Goal: Task Accomplishment & Management: Manage account settings

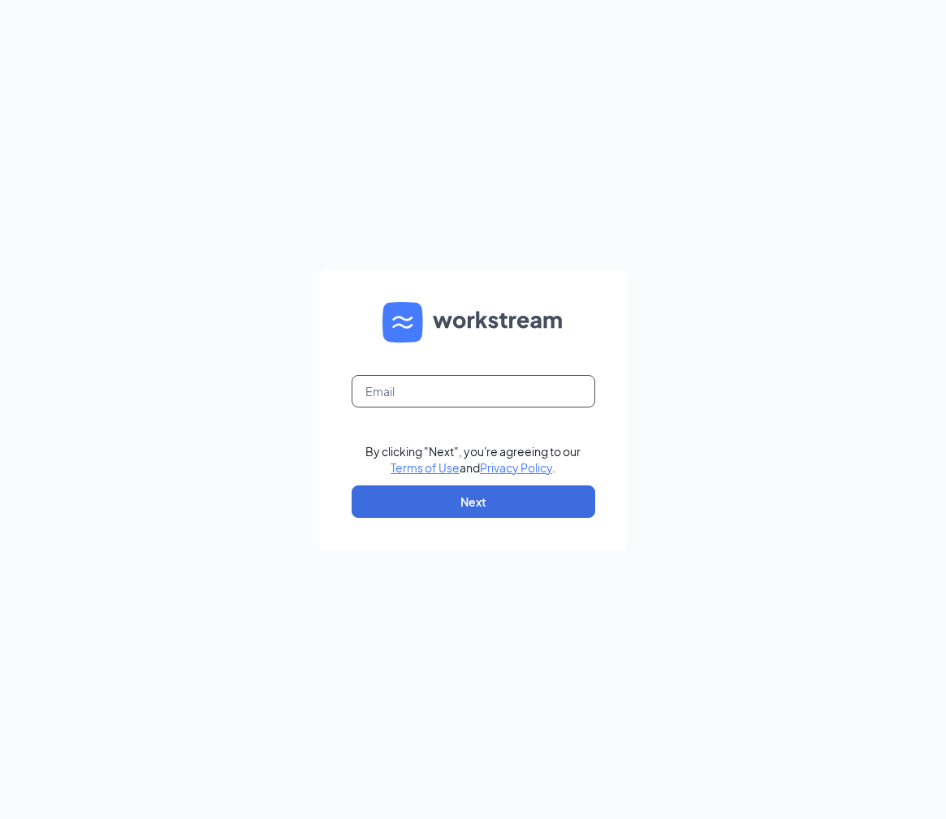
click at [479, 401] on input "text" at bounding box center [474, 391] width 244 height 32
type input "[EMAIL_ADDRESS][PERSON_NAME][DOMAIN_NAME]"
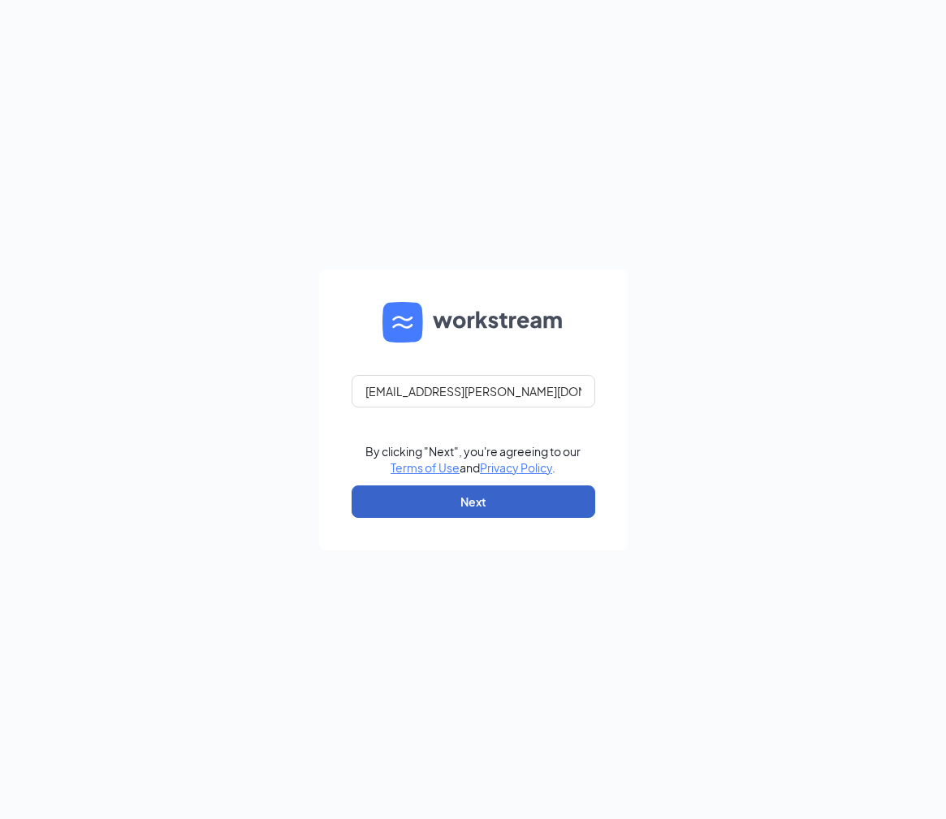
click at [504, 491] on button "Next" at bounding box center [474, 502] width 244 height 32
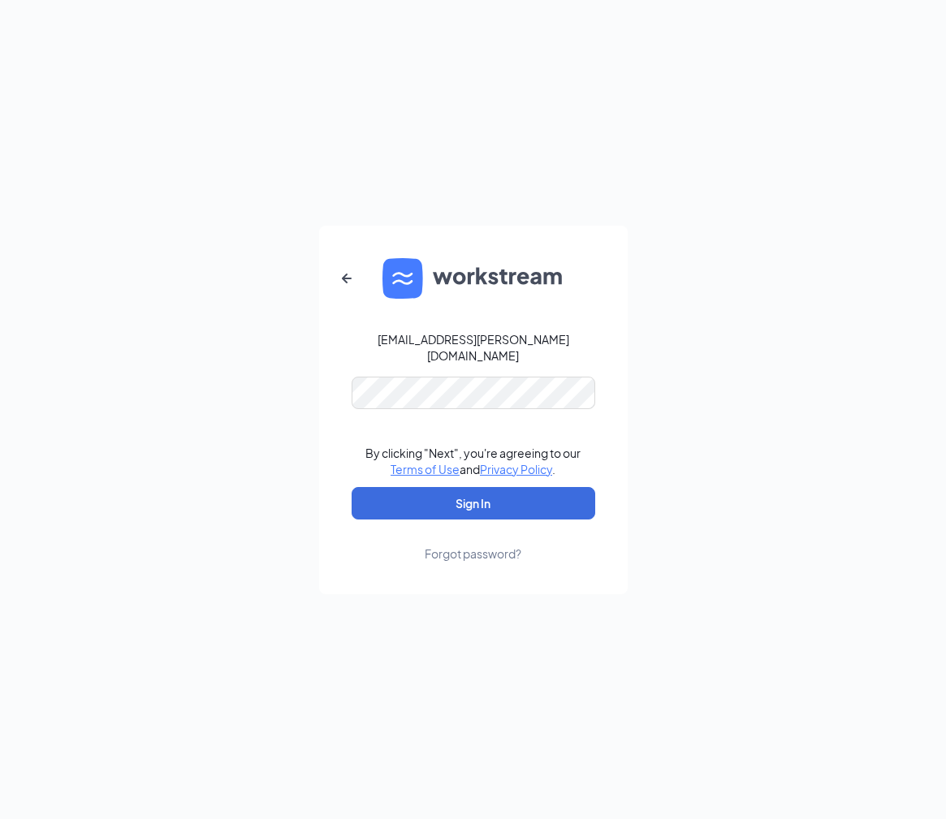
click at [481, 364] on form "[EMAIL_ADDRESS][PERSON_NAME][DOMAIN_NAME] By clicking "Next", you're agreeing t…" at bounding box center [473, 410] width 309 height 369
click at [517, 507] on button "Sign In" at bounding box center [474, 503] width 244 height 32
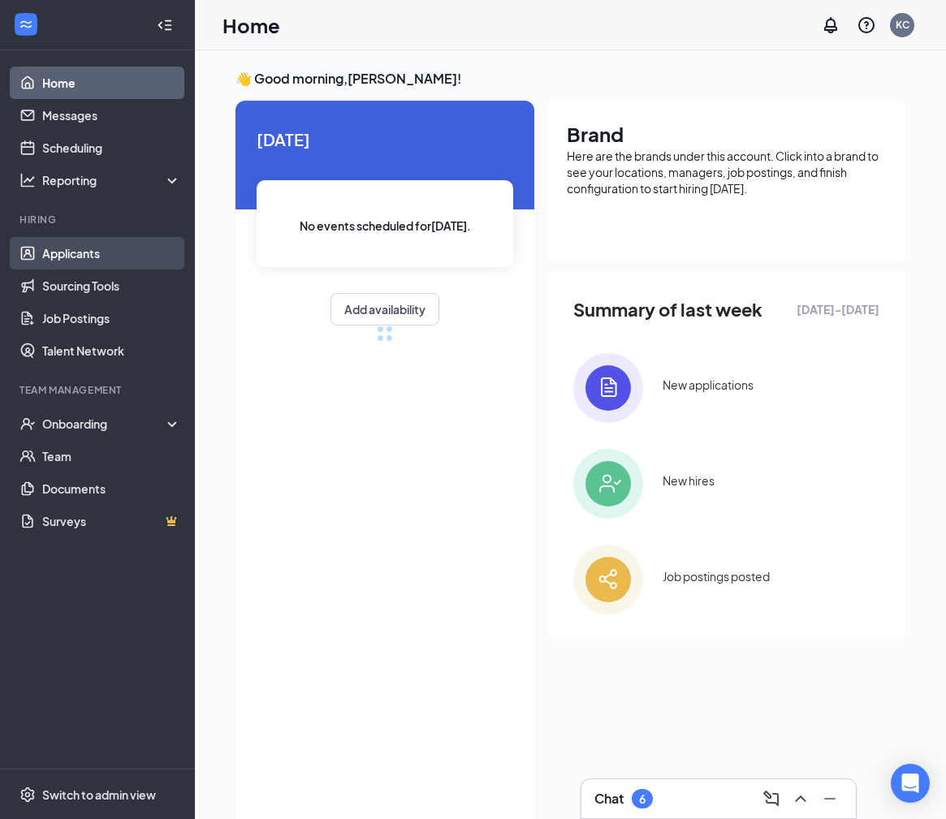
click at [96, 260] on link "Applicants" at bounding box center [111, 253] width 139 height 32
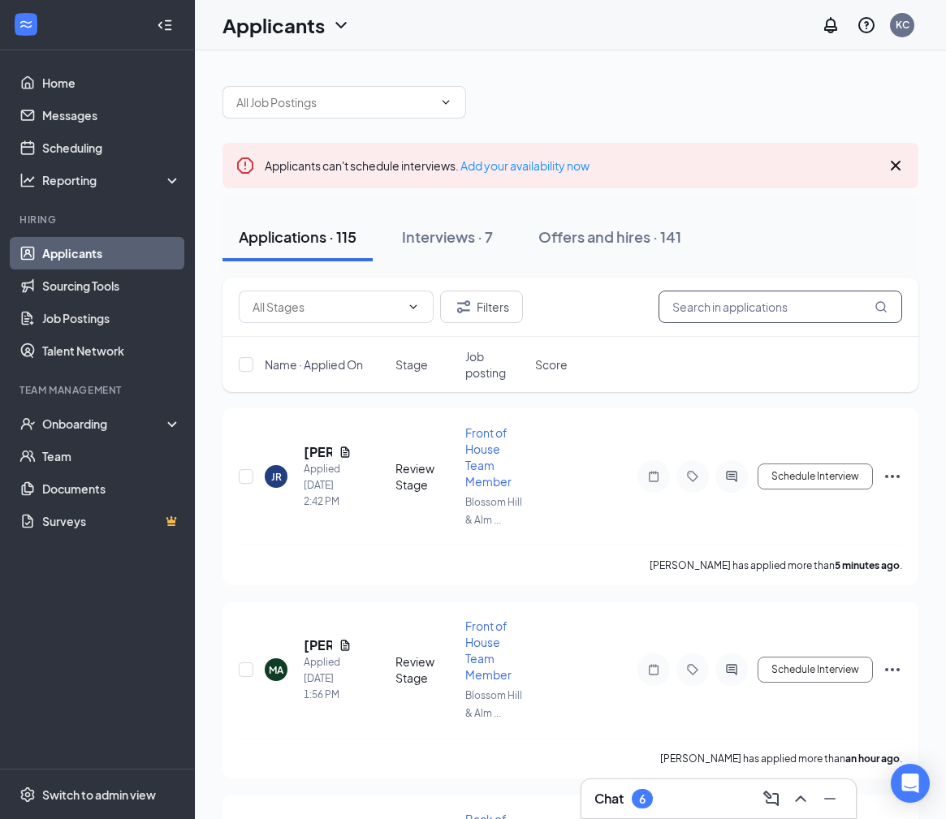
click at [742, 309] on input "text" at bounding box center [781, 307] width 244 height 32
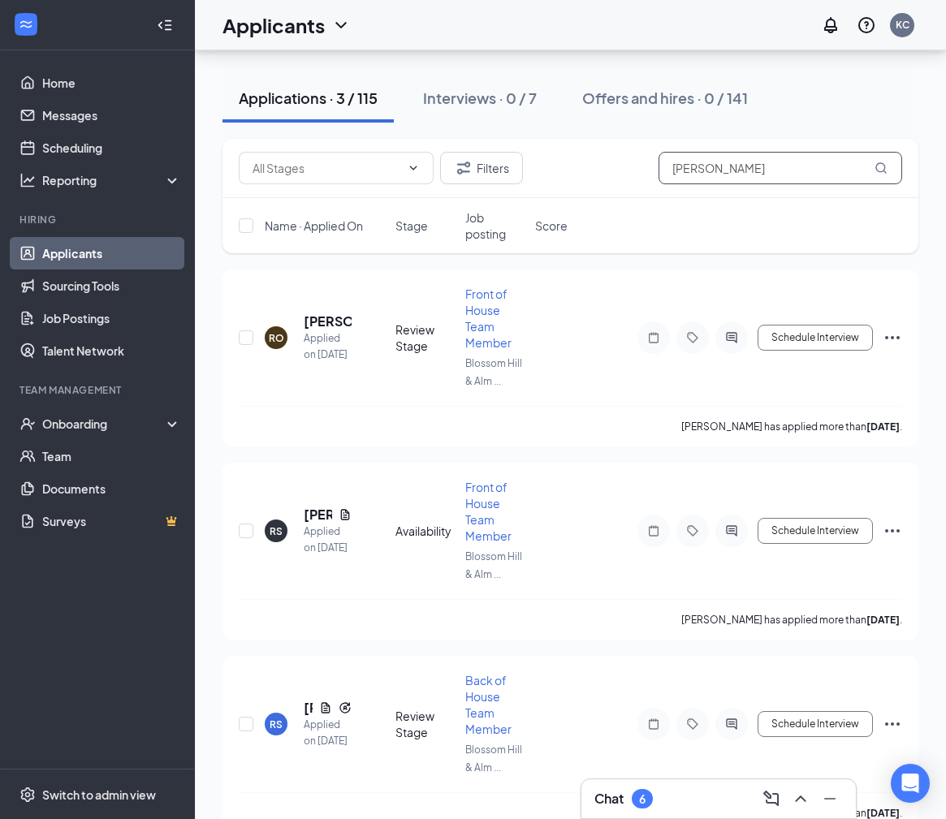
scroll to position [163, 0]
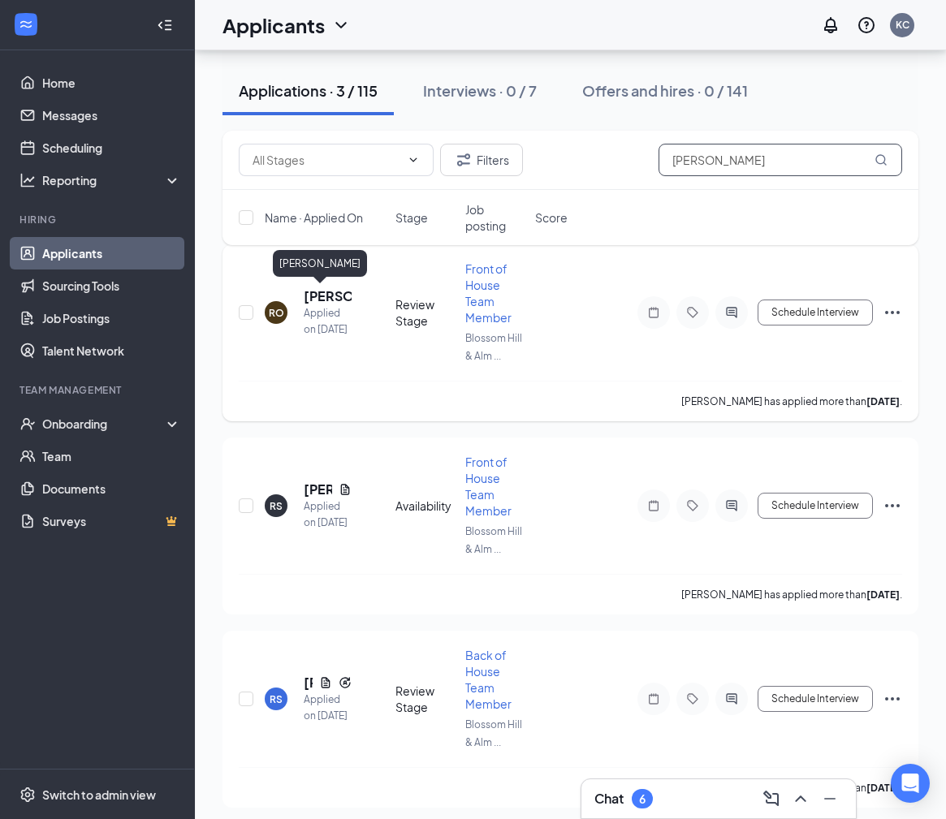
type input "ROBERTO"
click at [325, 300] on h5 "Roberto Ordaz-Tena" at bounding box center [328, 296] width 48 height 18
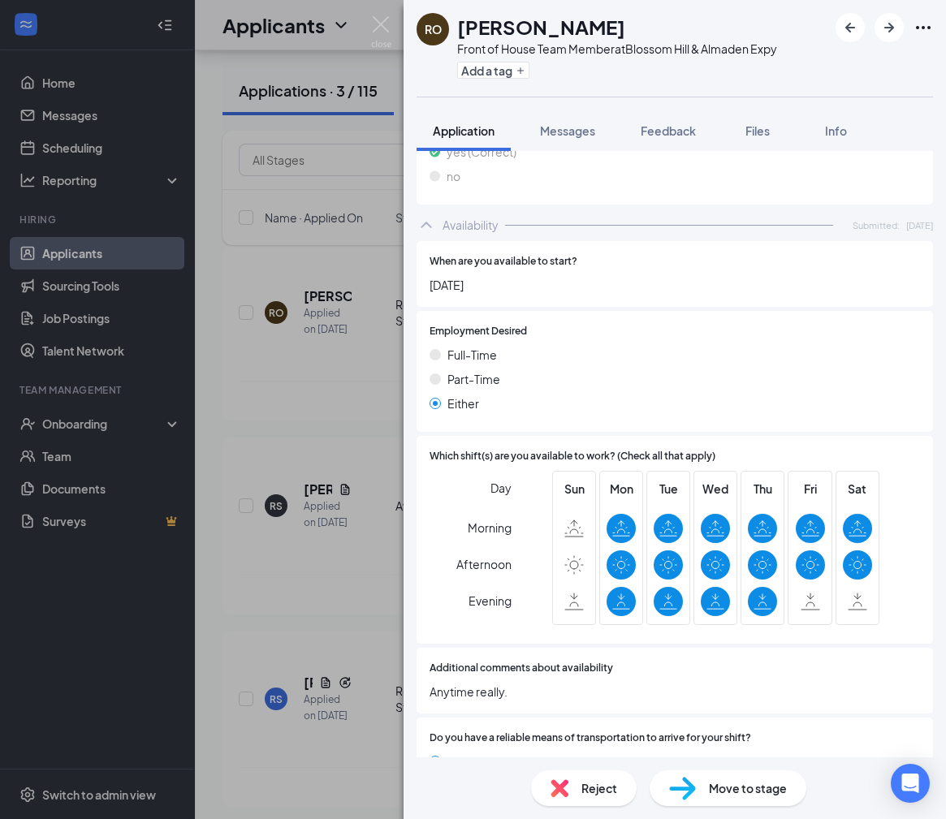
scroll to position [689, 0]
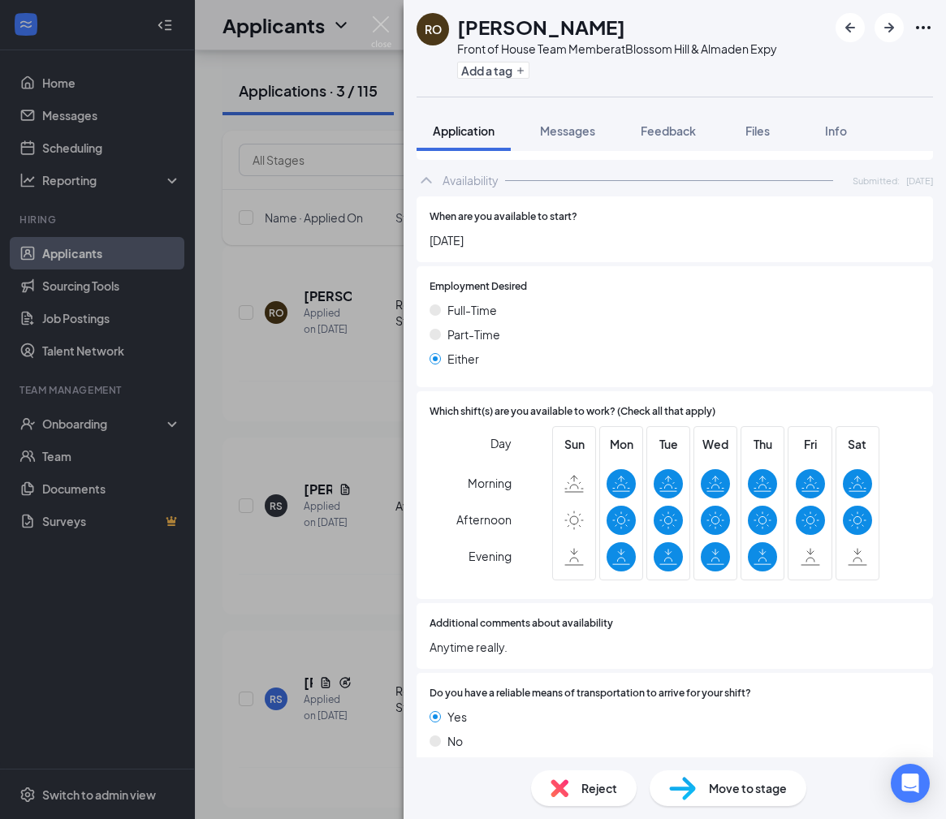
click at [755, 788] on span "Move to stage" at bounding box center [748, 789] width 78 height 18
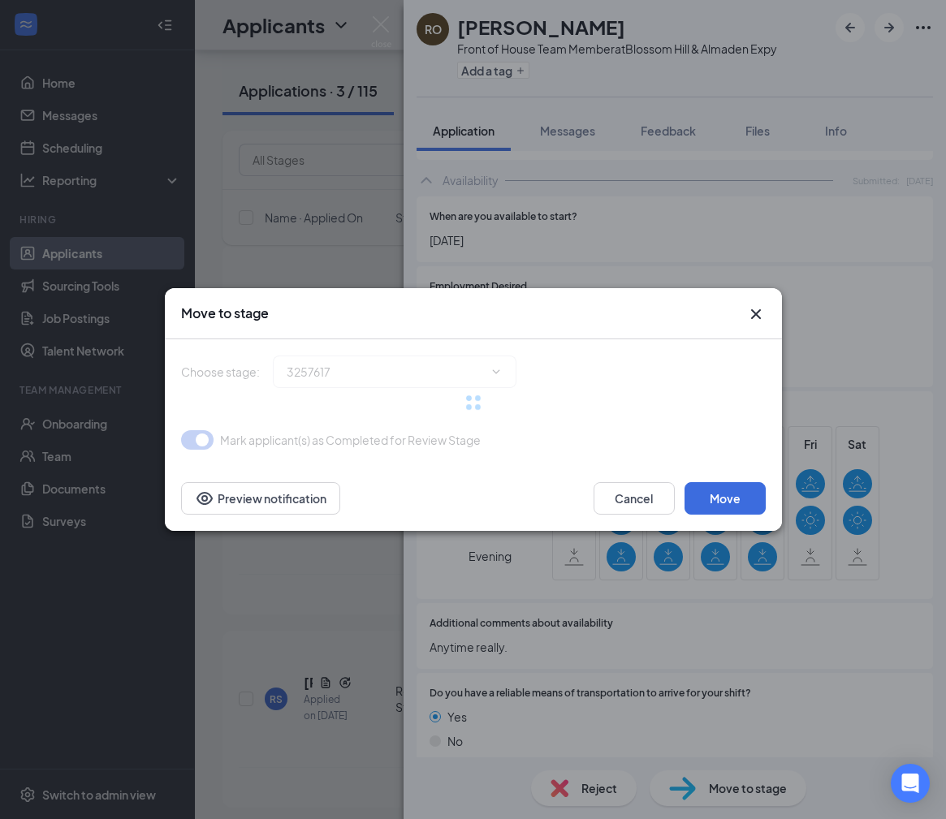
type input "In-Person Interview (next stage)"
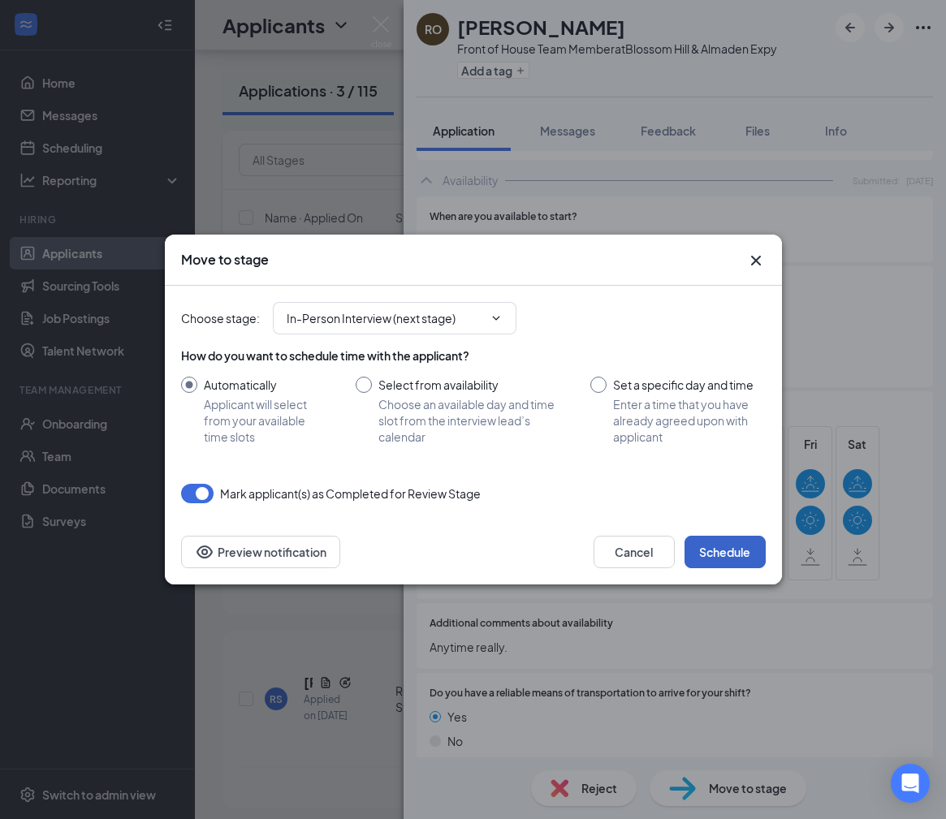
click at [727, 552] on button "Schedule" at bounding box center [725, 552] width 81 height 32
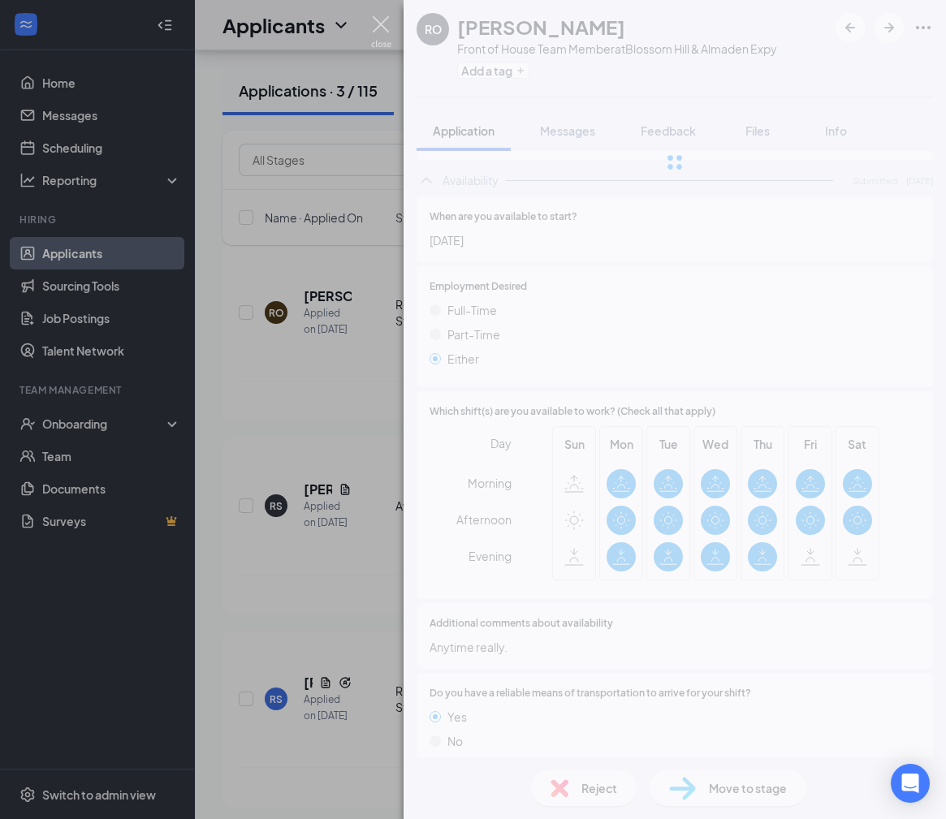
click at [387, 31] on img at bounding box center [381, 32] width 20 height 32
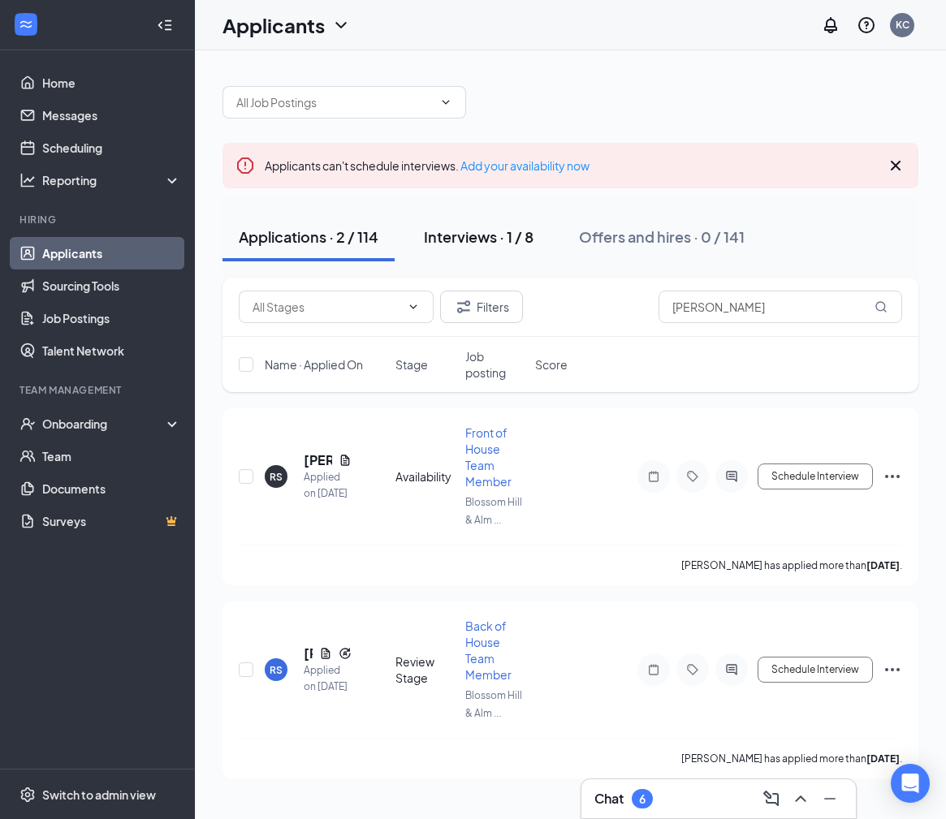
click at [482, 240] on div "Interviews · 1 / 8" at bounding box center [479, 237] width 110 height 20
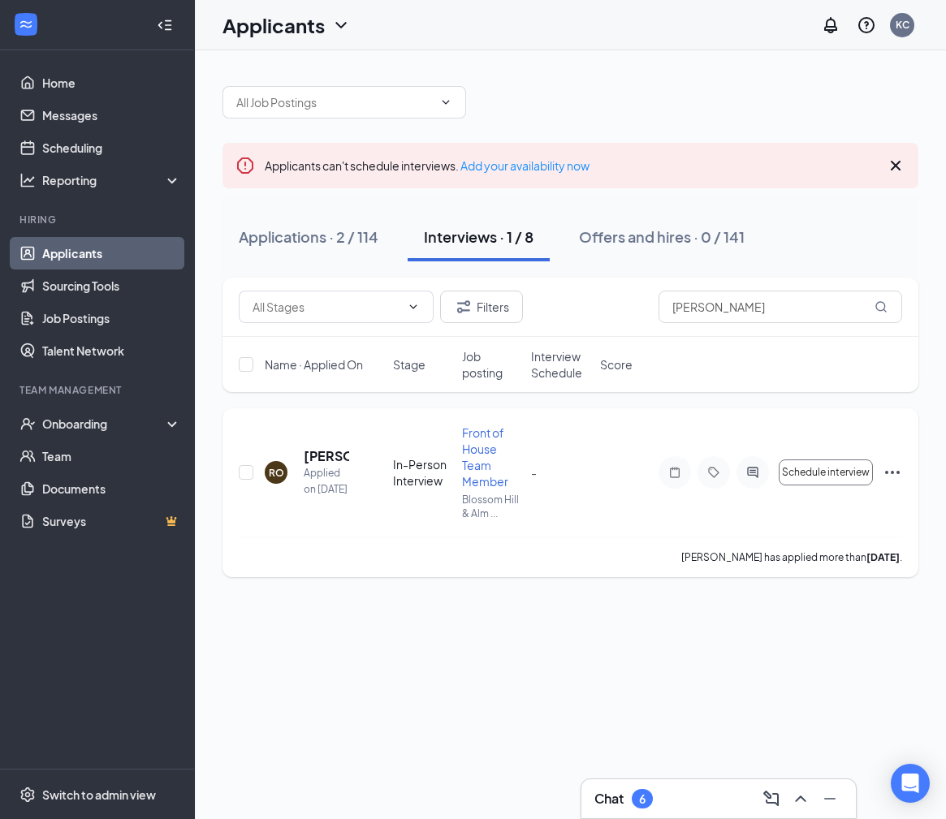
click at [672, 481] on div at bounding box center [675, 472] width 32 height 32
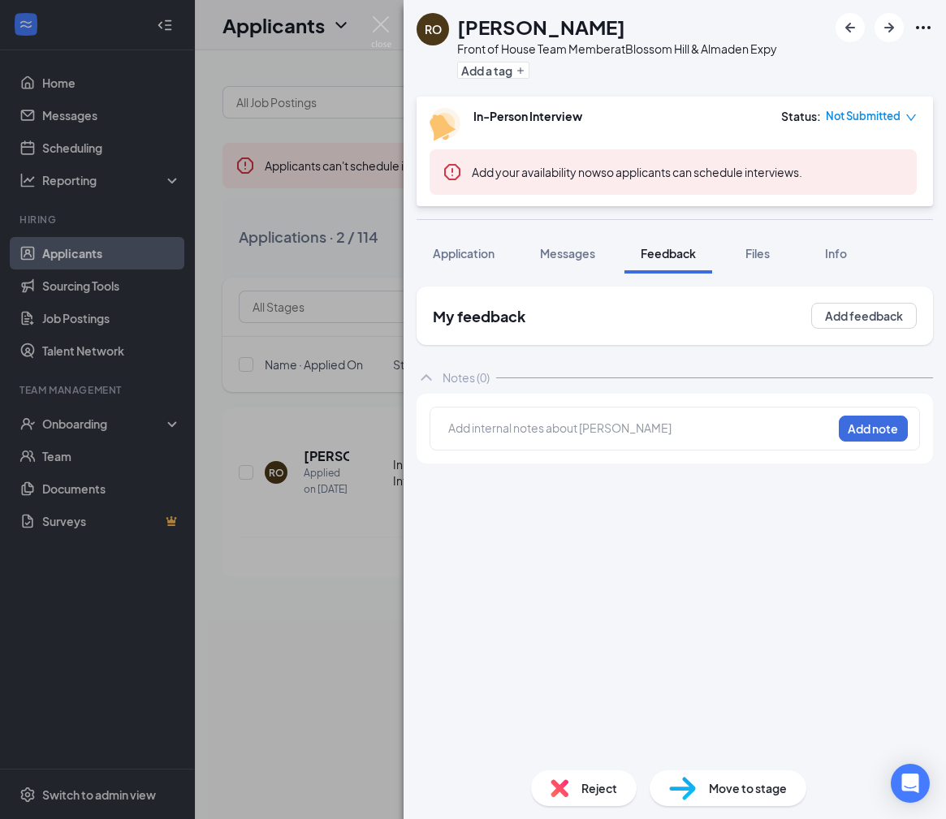
click at [644, 432] on div at bounding box center [640, 428] width 382 height 17
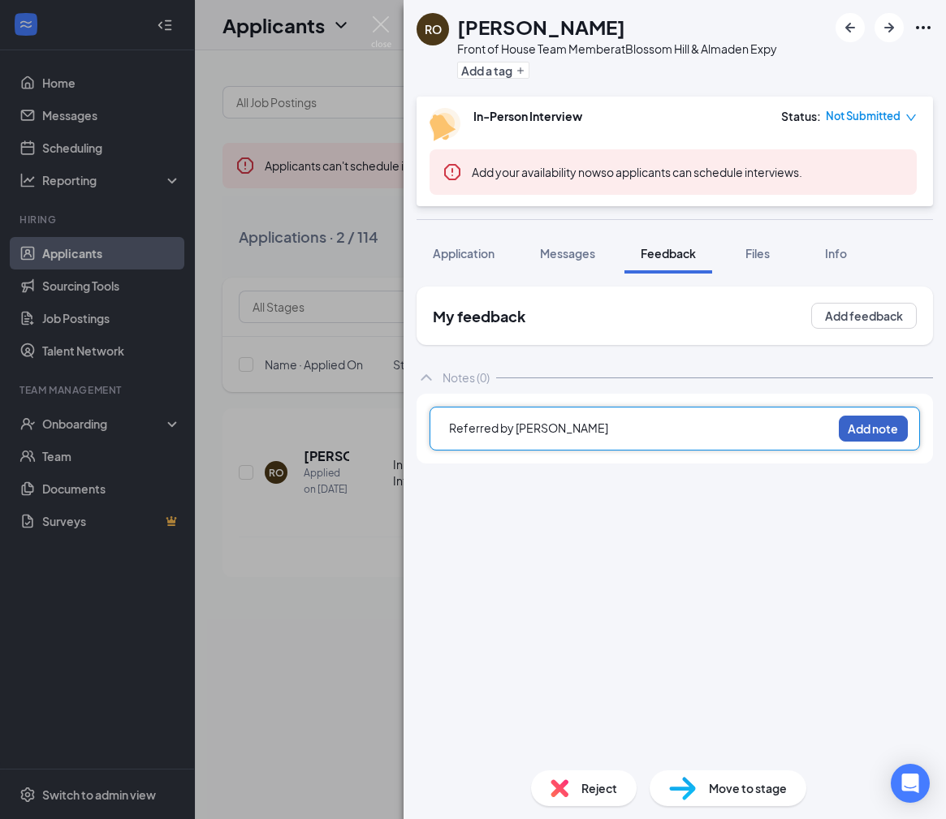
click at [888, 425] on button "Add note" at bounding box center [873, 429] width 69 height 26
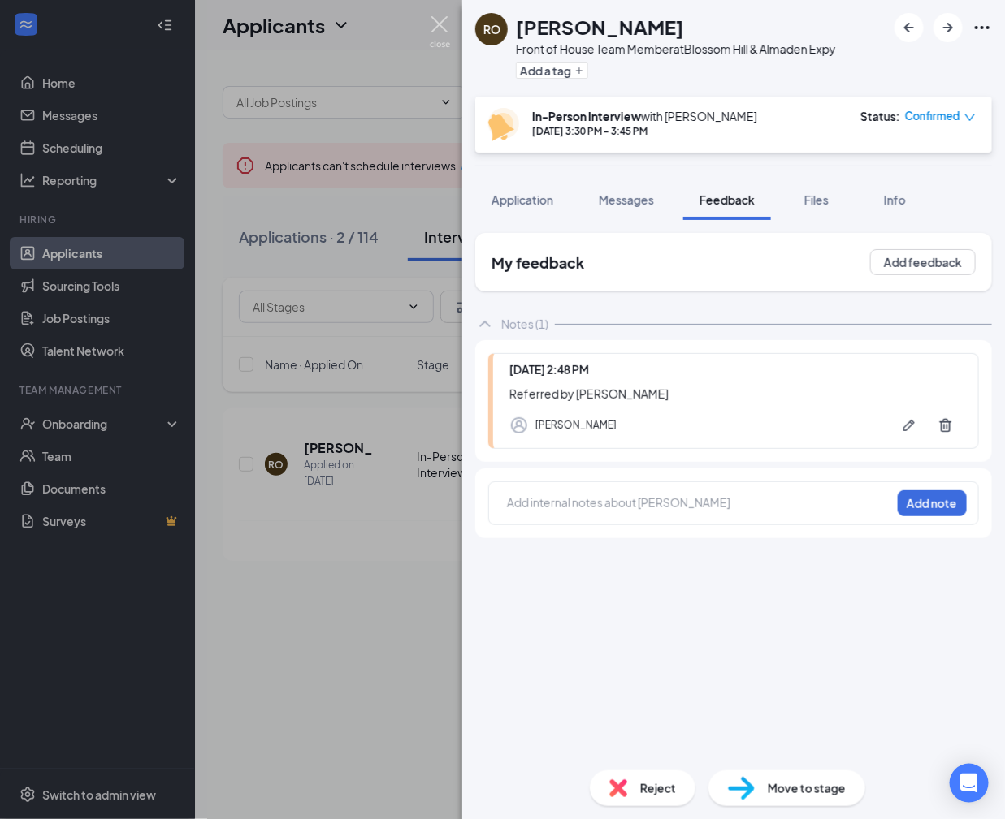
click at [431, 29] on img at bounding box center [440, 32] width 20 height 32
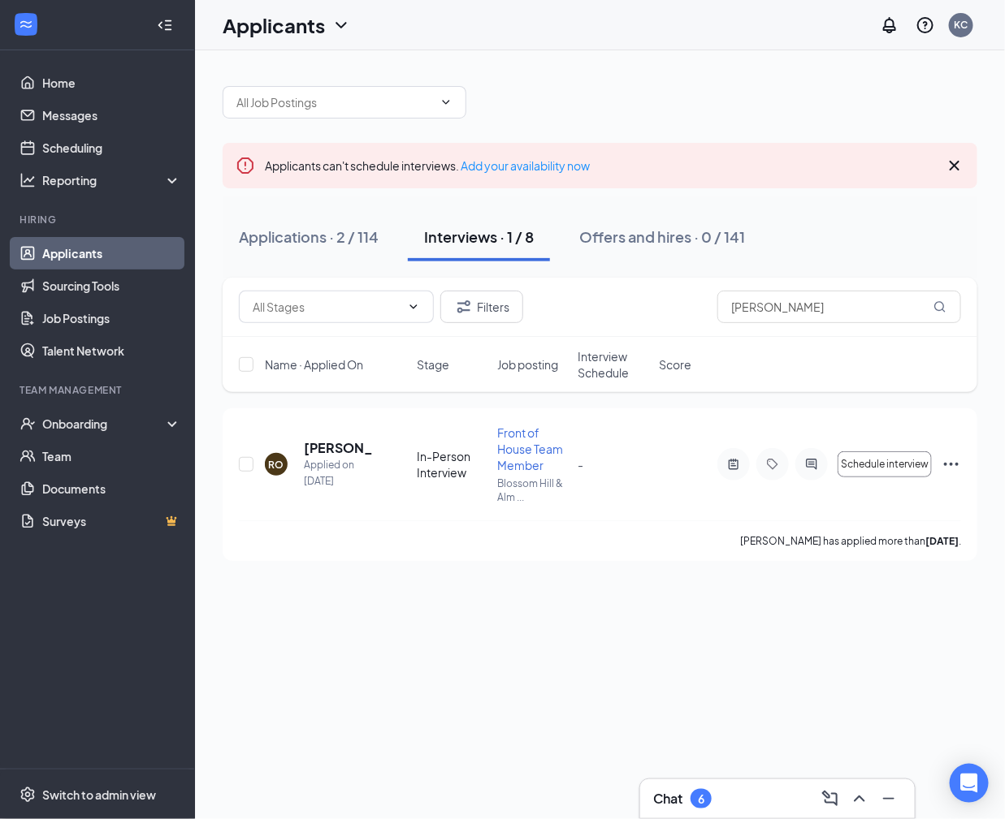
click at [74, 244] on link "Applicants" at bounding box center [111, 253] width 139 height 32
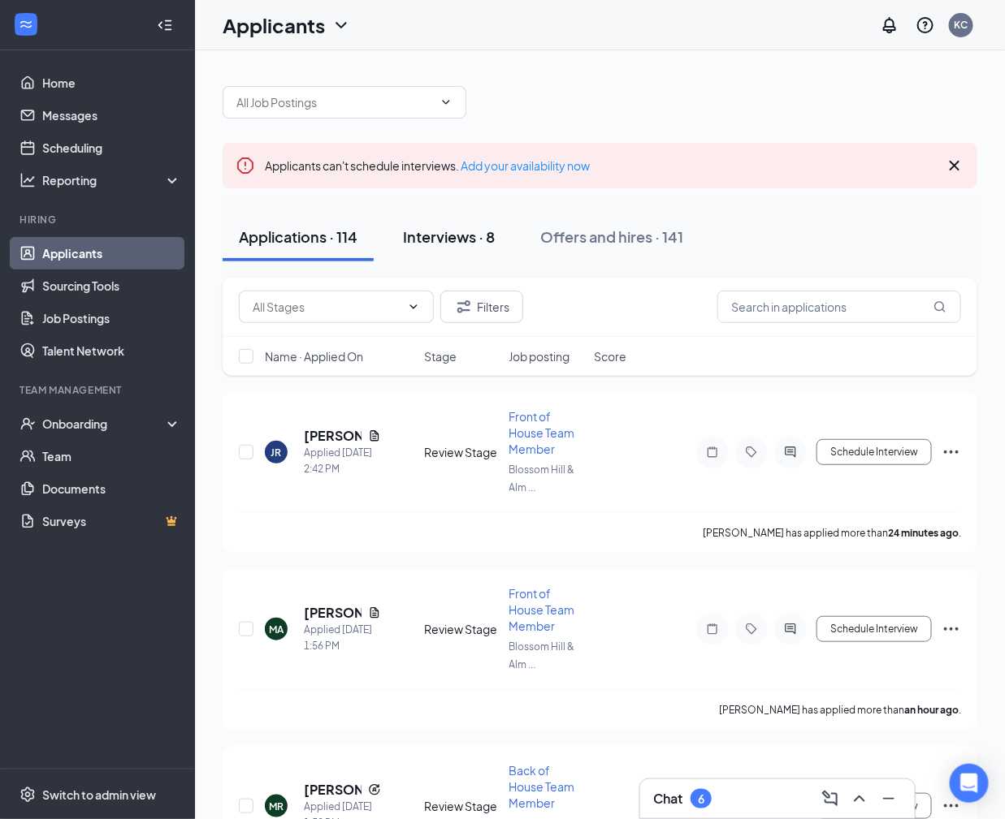
click at [464, 227] on div "Interviews · 8" at bounding box center [449, 237] width 92 height 20
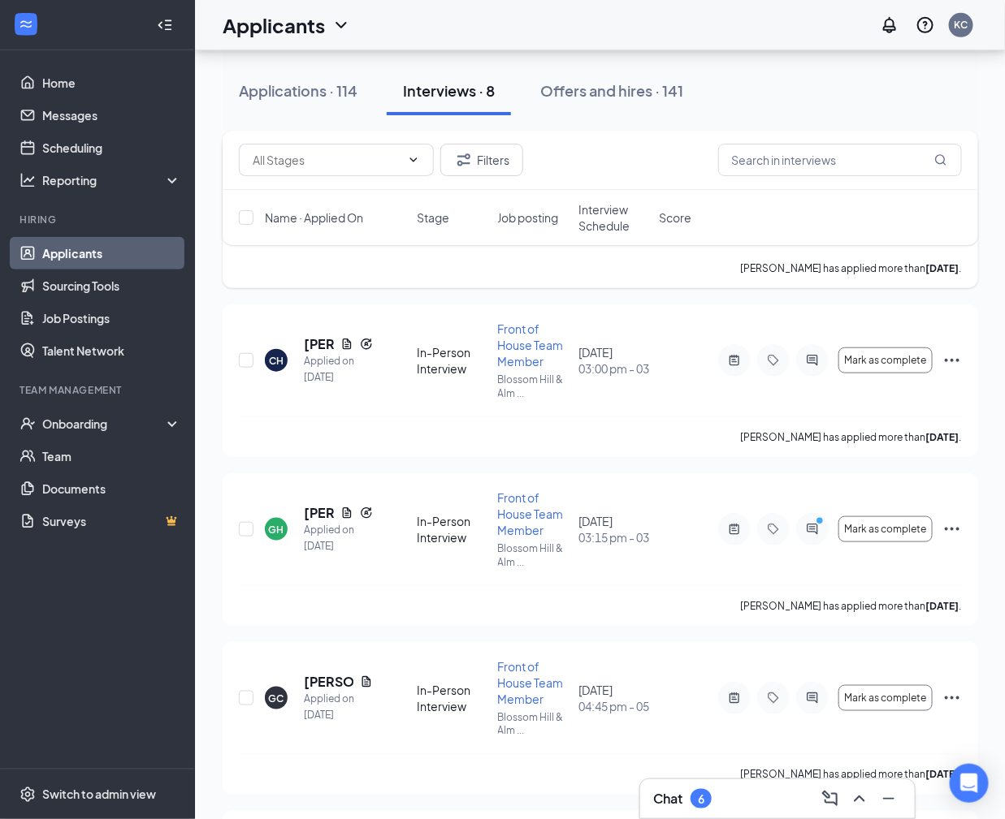
scroll to position [293, 0]
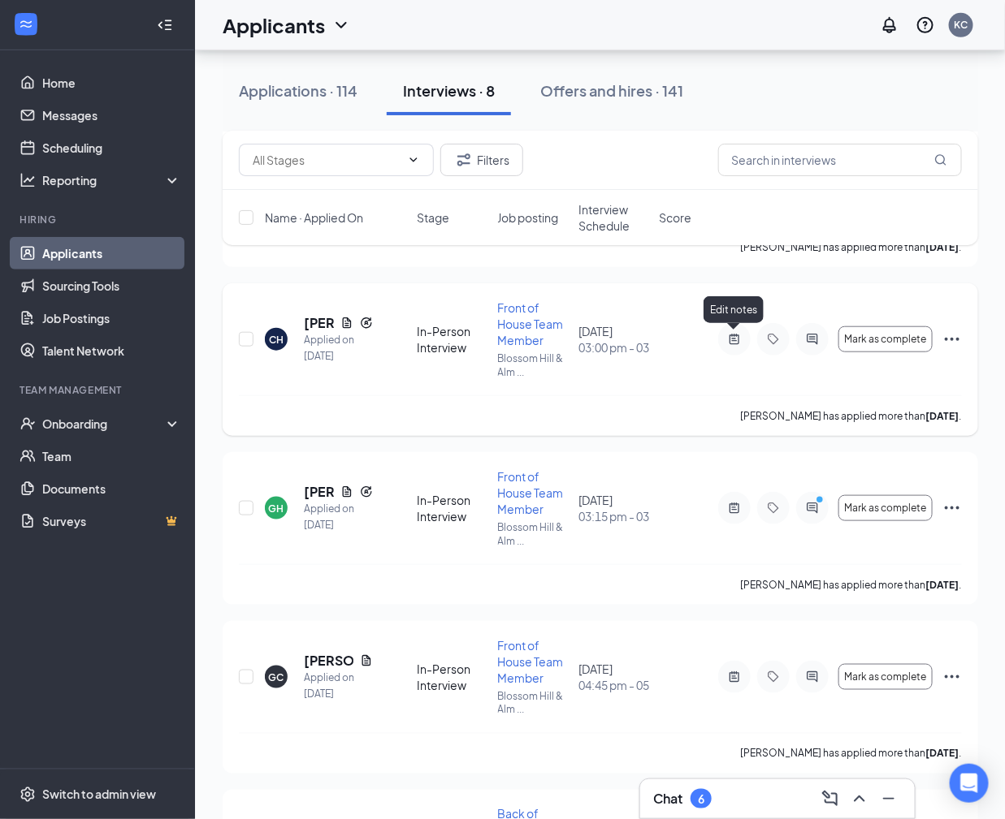
click at [733, 343] on icon "ActiveNote" at bounding box center [733, 339] width 19 height 13
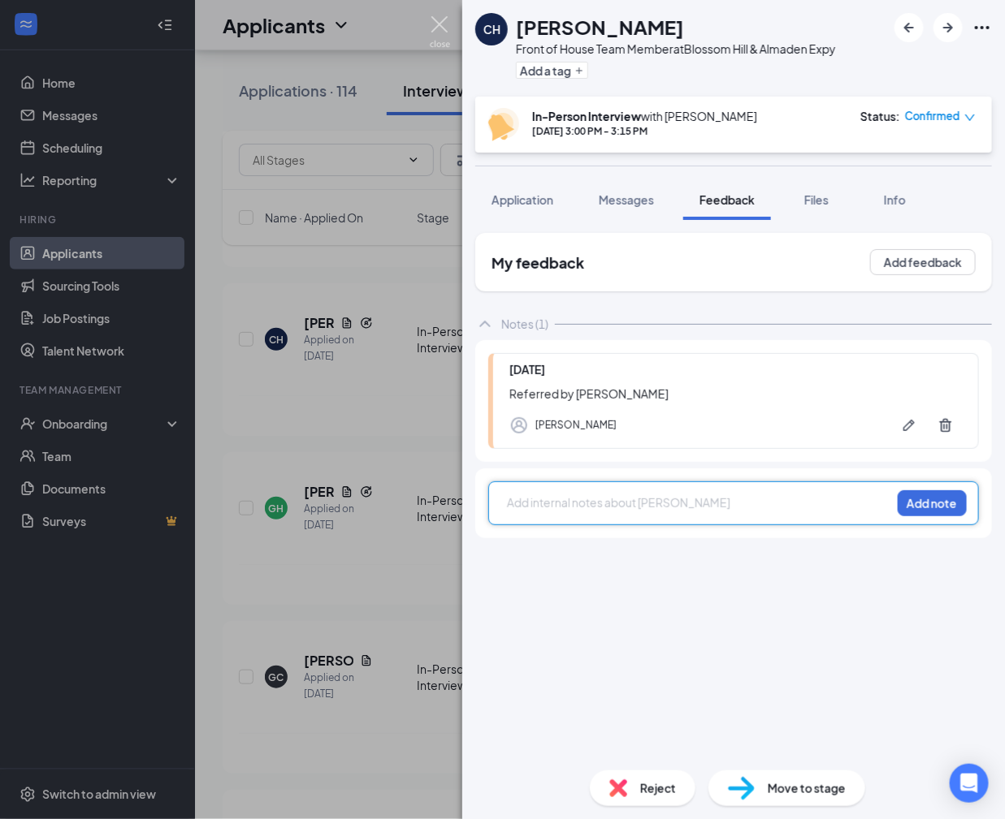
click at [438, 32] on img at bounding box center [440, 32] width 20 height 32
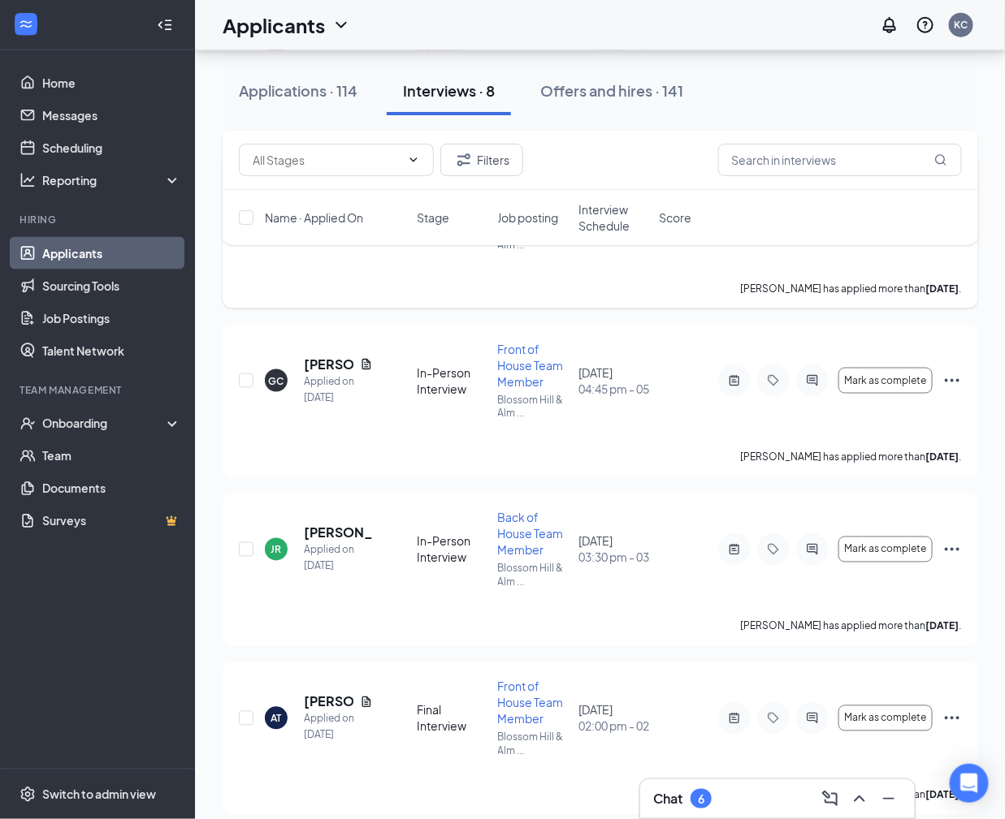
scroll to position [590, 0]
click at [728, 381] on icon "ActiveNote" at bounding box center [733, 380] width 19 height 13
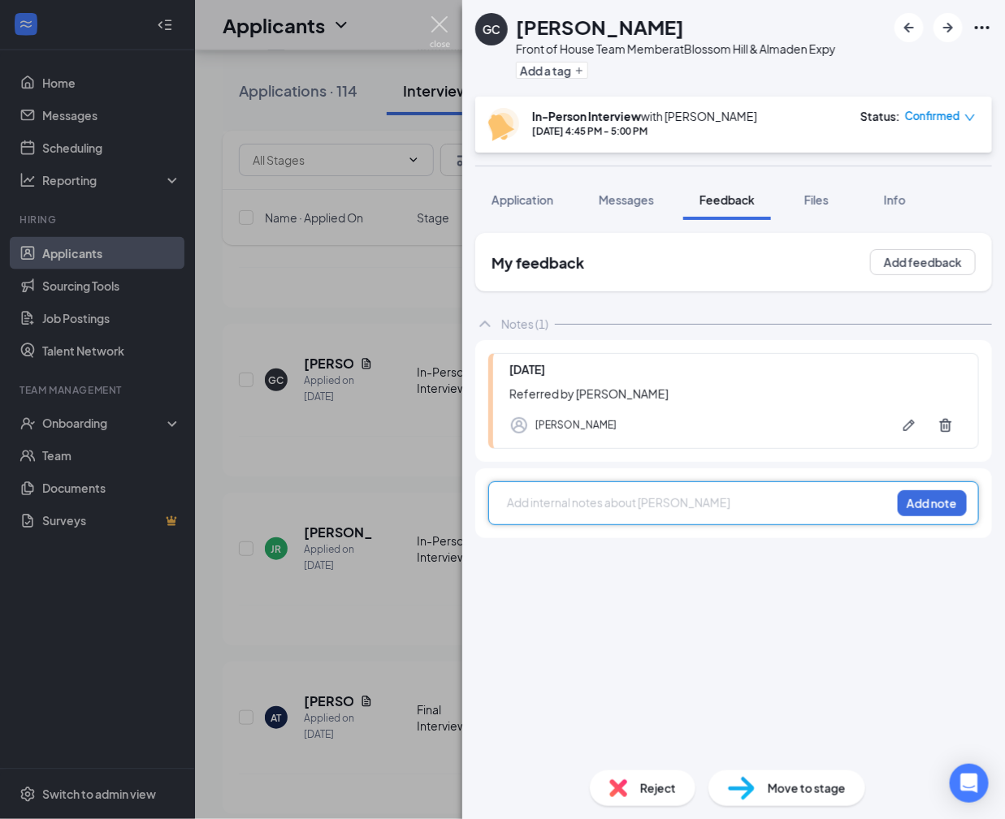
click at [438, 24] on img at bounding box center [440, 32] width 20 height 32
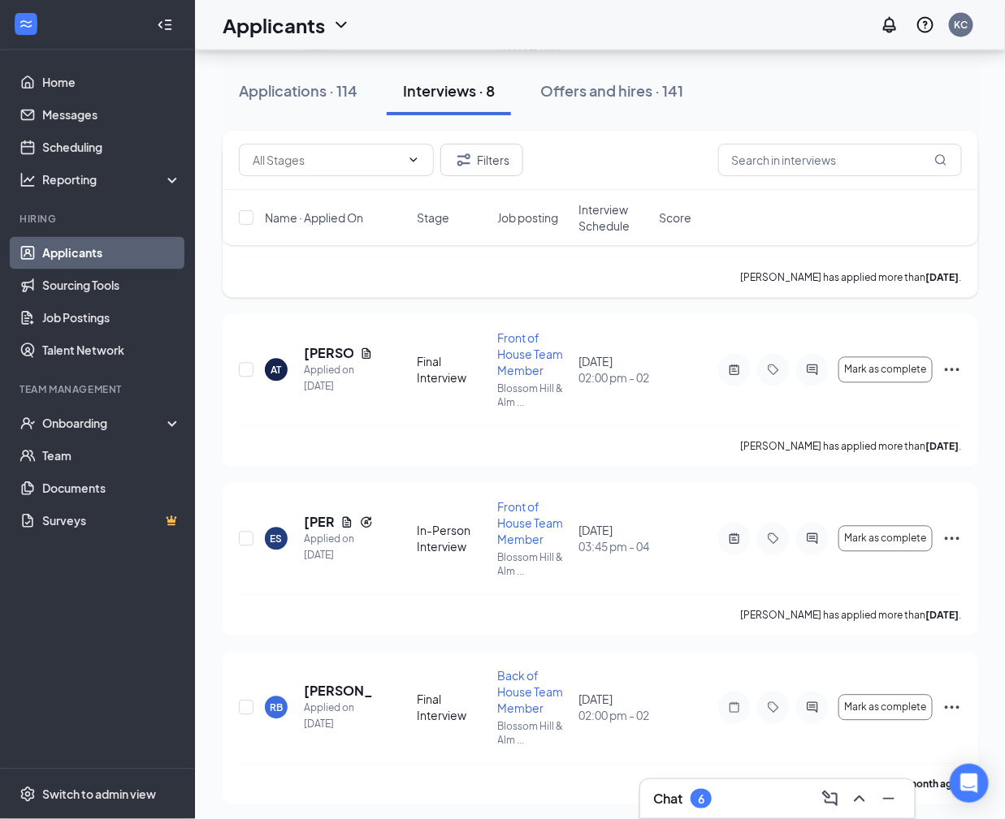
scroll to position [940, 0]
click at [735, 538] on icon "ActiveNote" at bounding box center [733, 537] width 19 height 13
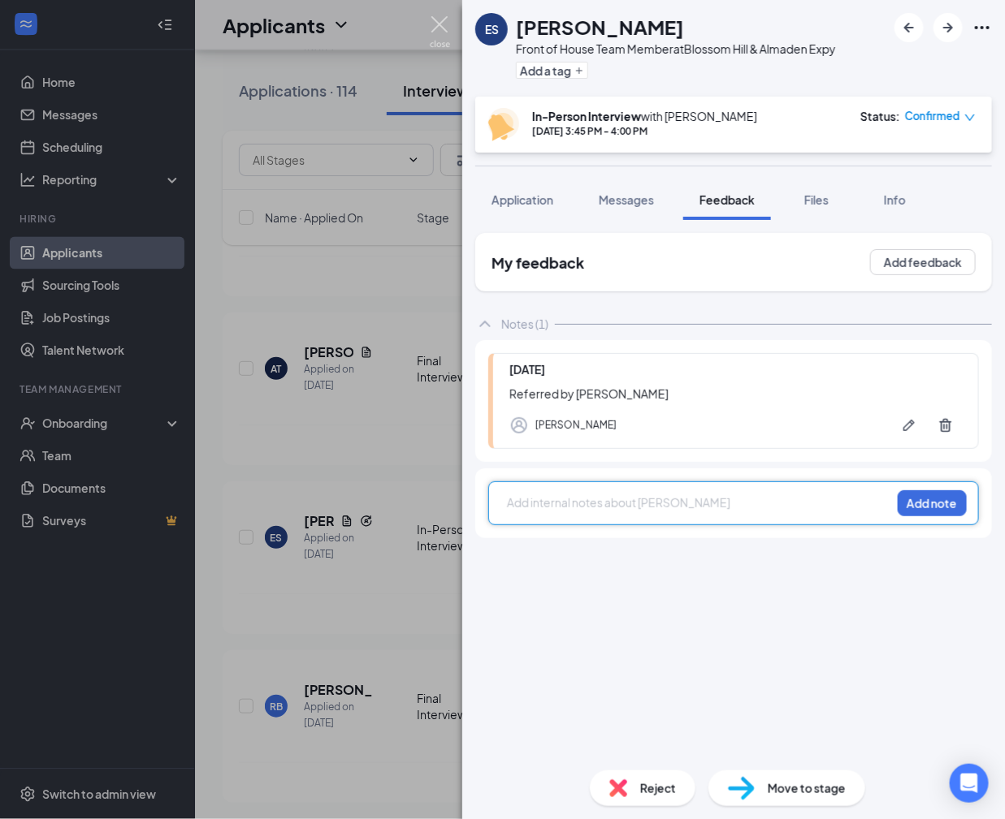
click at [433, 20] on img at bounding box center [440, 32] width 20 height 32
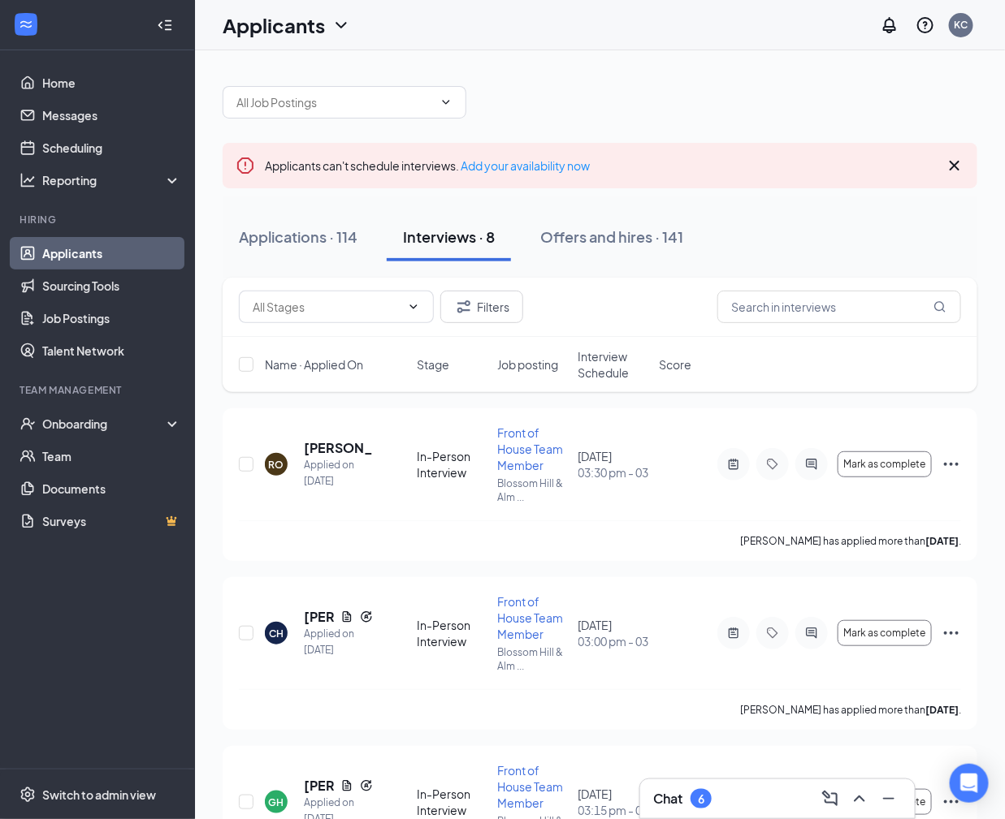
click at [945, 159] on icon "Cross" at bounding box center [953, 165] width 19 height 19
